Goal: Check status: Check status

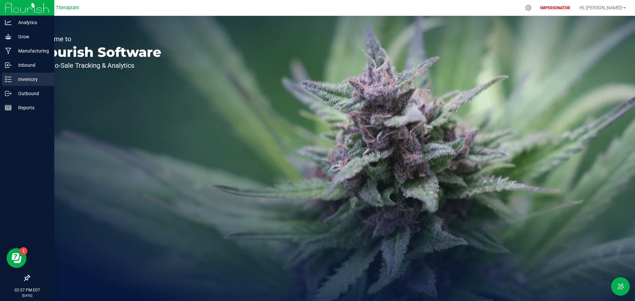
click at [13, 78] on p "Inventory" at bounding box center [32, 79] width 40 height 8
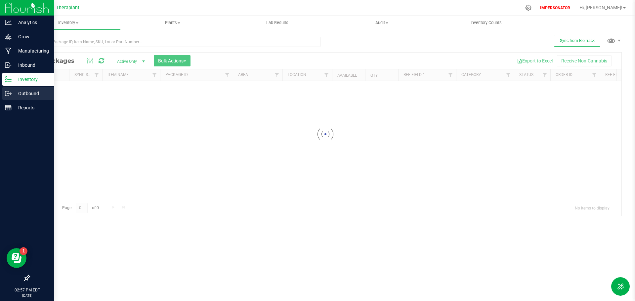
click at [27, 93] on p "Outbound" at bounding box center [32, 94] width 40 height 8
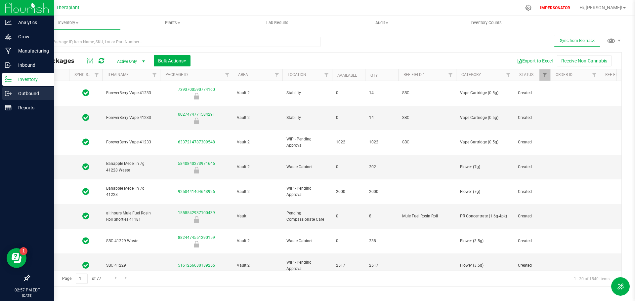
type input "2026-08-14"
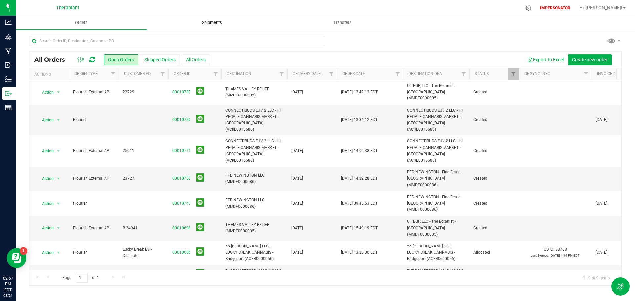
click at [209, 21] on span "Shipments" at bounding box center [212, 23] width 38 height 6
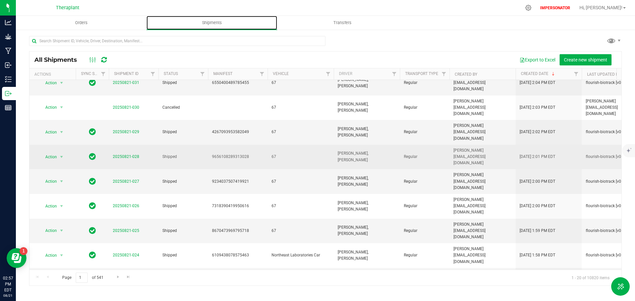
scroll to position [251, 0]
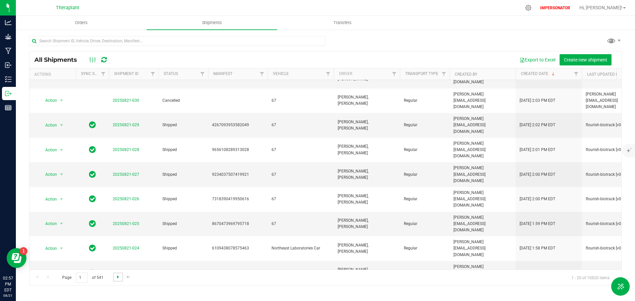
click at [118, 278] on span "Go to the next page" at bounding box center [117, 276] width 5 height 5
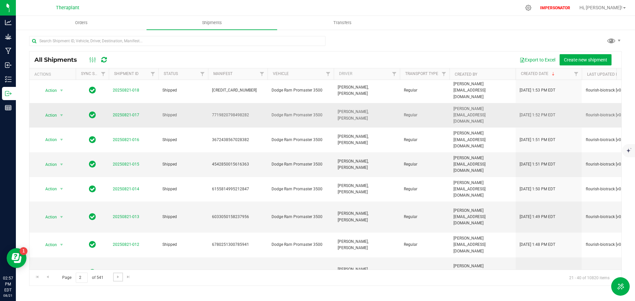
scroll to position [66, 0]
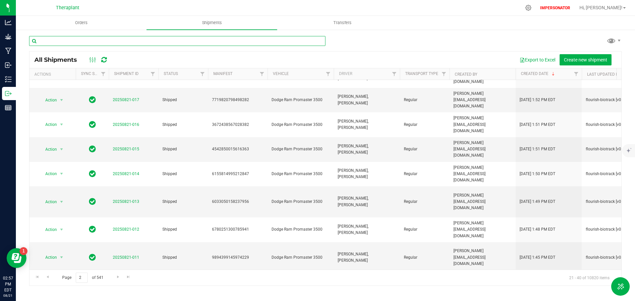
click at [80, 40] on input "text" at bounding box center [177, 41] width 296 height 10
paste input "20250821-011"
type input "20250821-011"
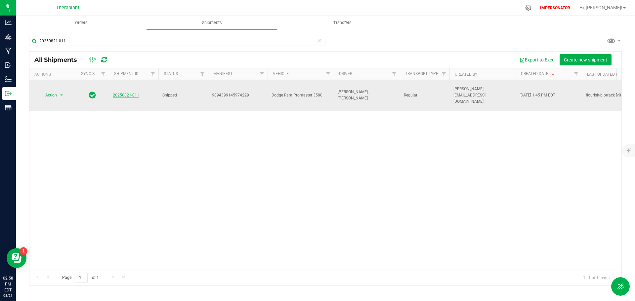
click at [131, 93] on link "20250821-011" at bounding box center [126, 95] width 26 height 5
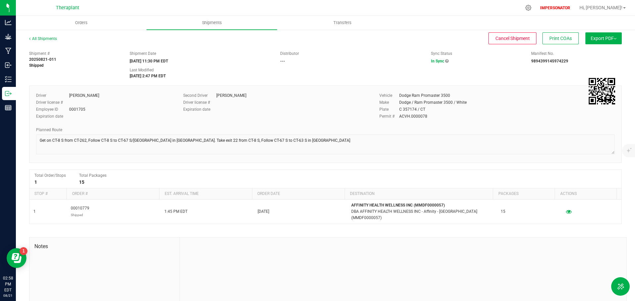
click at [445, 61] on icon at bounding box center [446, 61] width 3 height 4
